Goal: Information Seeking & Learning: Learn about a topic

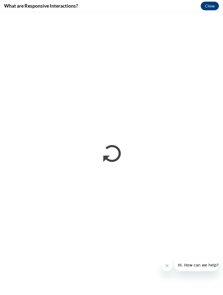
scroll to position [599, 0]
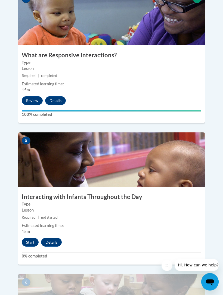
scroll to position [663, 0]
